Goal: Task Accomplishment & Management: Use online tool/utility

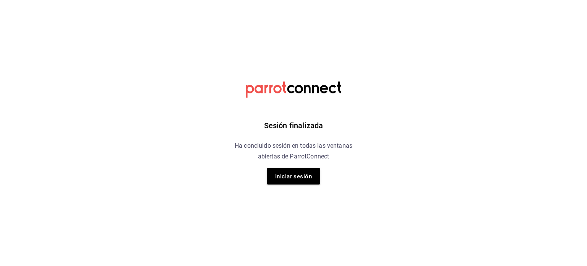
click at [431, 0] on html "Sesión finalizada Ha concluido sesión en todas las ventanas abiertas de ParrotC…" at bounding box center [293, 0] width 587 height 0
click at [309, 179] on font "Iniciar sesión" at bounding box center [293, 176] width 37 height 10
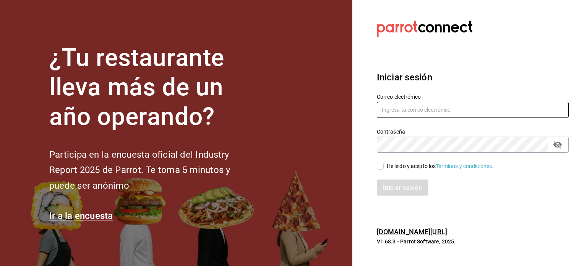
click at [418, 105] on input "text" at bounding box center [473, 110] width 192 height 16
type input "[EMAIL_ADDRESS][DOMAIN_NAME]"
click at [383, 166] on input "He leído y acepto los Términos y condiciones." at bounding box center [380, 165] width 7 height 7
checkbox input "true"
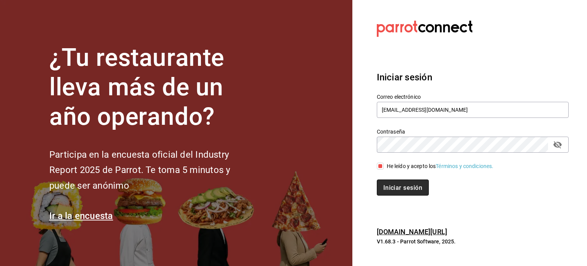
click at [401, 182] on button "Iniciar sesión" at bounding box center [403, 187] width 52 height 16
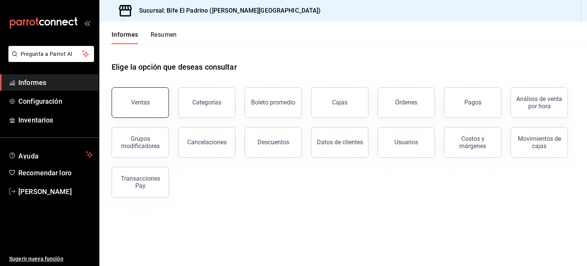
click at [139, 105] on font "Ventas" at bounding box center [140, 102] width 19 height 7
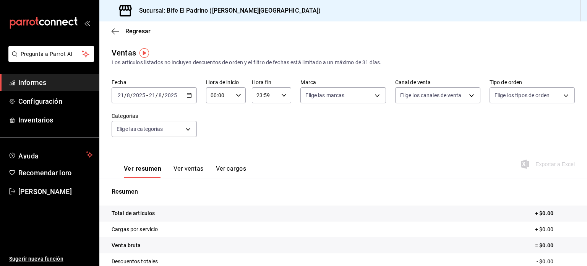
click at [188, 97] on icon "button" at bounding box center [189, 95] width 5 height 5
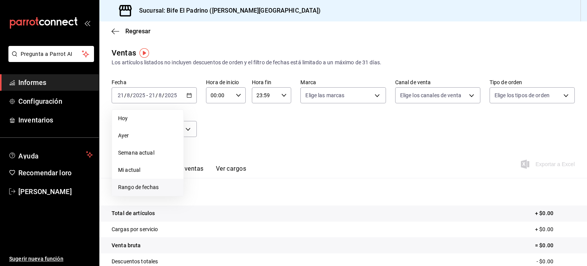
click at [160, 187] on span "Rango de fechas" at bounding box center [147, 187] width 59 height 8
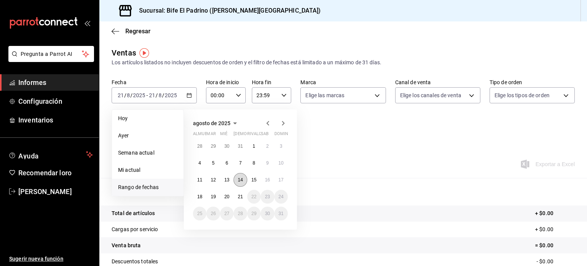
click at [239, 183] on button "14" at bounding box center [240, 180] width 13 height 14
click at [242, 196] on font "21" at bounding box center [240, 196] width 5 height 5
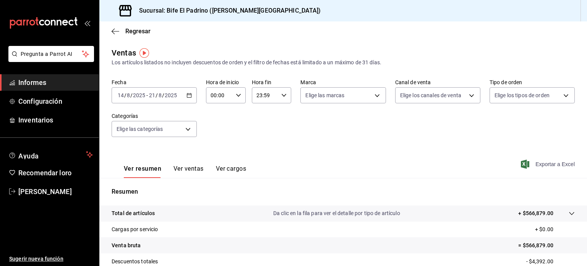
click at [541, 166] on font "Exportar a Excel" at bounding box center [555, 164] width 39 height 6
click at [115, 29] on icon "button" at bounding box center [116, 31] width 8 height 7
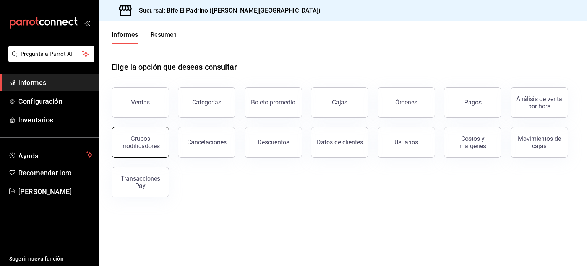
click at [150, 136] on div "Grupos modificadores" at bounding box center [140, 142] width 47 height 15
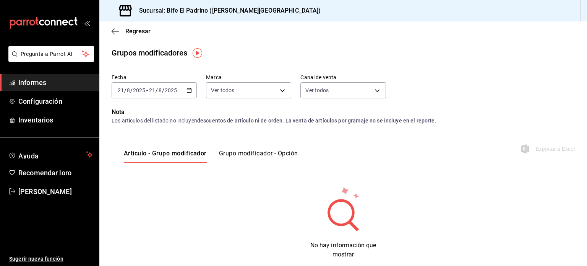
click at [187, 90] on \(Stroke\) "button" at bounding box center [189, 89] width 4 height 0
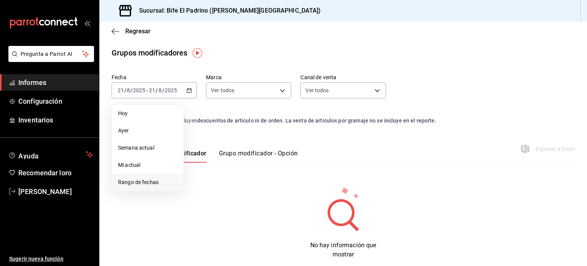
click at [154, 182] on font "Rango de fechas" at bounding box center [138, 182] width 41 height 6
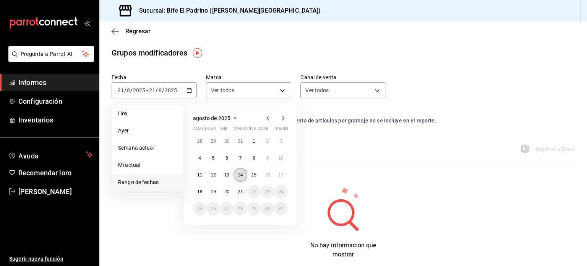
click at [240, 177] on font "14" at bounding box center [240, 174] width 5 height 5
click at [240, 189] on font "21" at bounding box center [240, 191] width 5 height 5
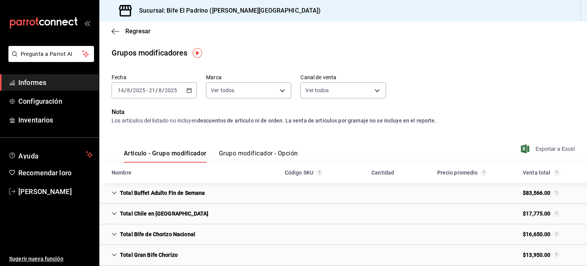
click at [546, 146] on font "Exportar a Excel" at bounding box center [555, 149] width 39 height 6
